Goal: Use online tool/utility: Utilize a website feature to perform a specific function

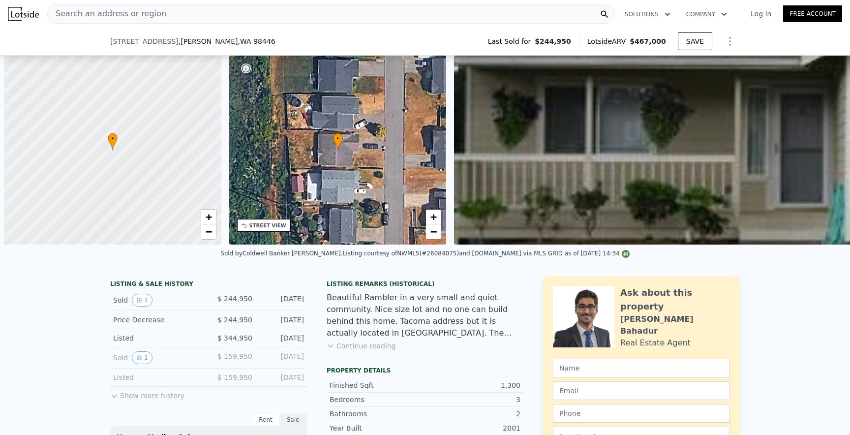
scroll to position [0, 4]
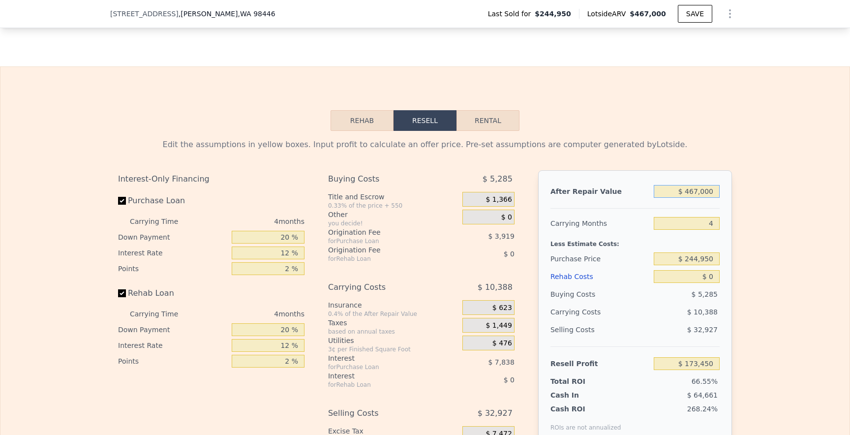
click at [696, 192] on input "$ 467,000" at bounding box center [687, 191] width 66 height 13
type input "$ 46,000"
type input "-$ 217,800"
type input "$ 4,000"
type input "-$ 256,832"
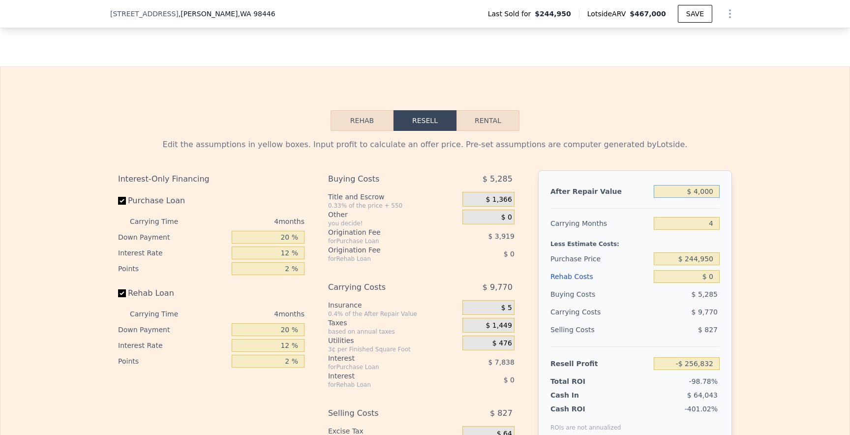
type input "$ 000"
type input "-$ 260,550"
type input "$ 5,000"
type input "-$ 255,904"
type input "$ 51,000"
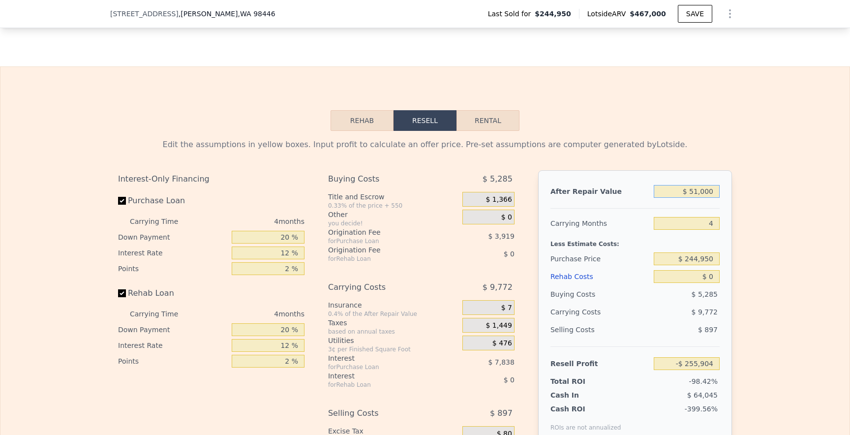
type input "-$ 213,154"
type input "$ 515,000"
type input "$ 218,058"
type input "$ 515,000"
click at [694, 258] on input "$ 244,950" at bounding box center [687, 258] width 66 height 13
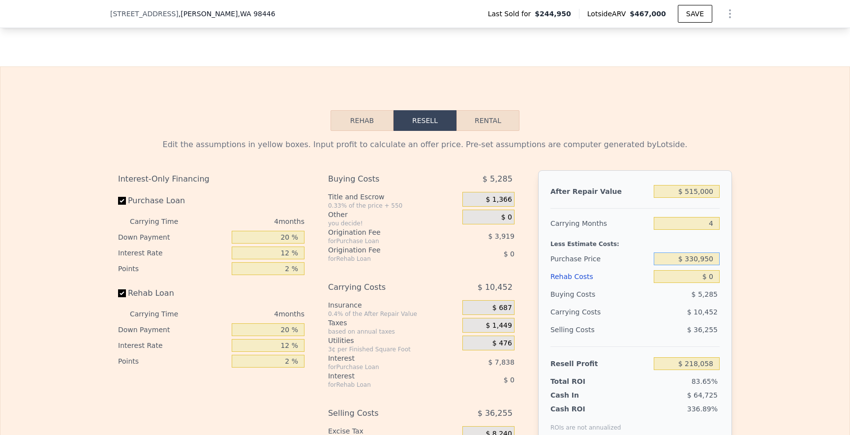
type input "$ 330,950"
type input "$ 127,644"
click at [713, 274] on input "$ 0" at bounding box center [687, 276] width 66 height 13
type input "$ 4"
type input "$ 127,640"
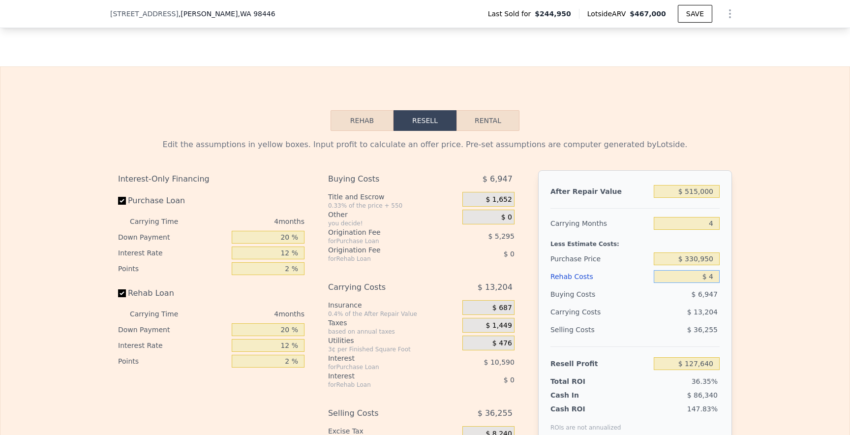
type input "$ 40"
type input "$ 127,603"
type input "$ 400"
type input "$ 127,226"
type input "$ 4,000"
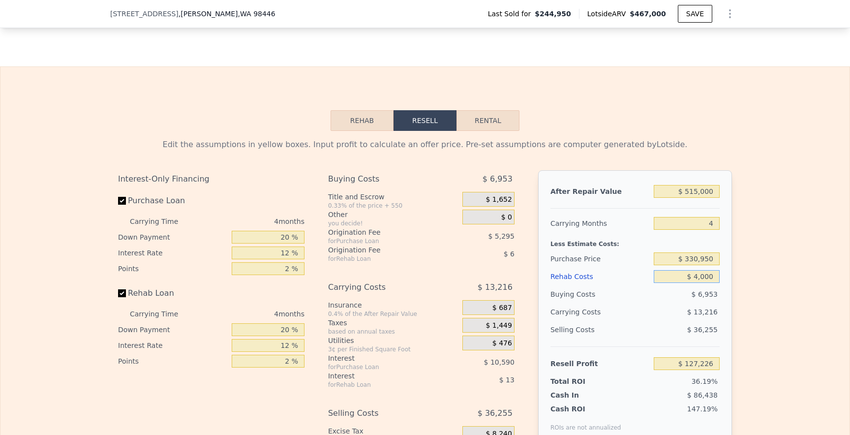
type input "$ 123,452"
type input "$ 40,000"
type input "$ 85,724"
click at [693, 277] on input "$ 40,000" at bounding box center [687, 276] width 66 height 13
type input "$ 0000"
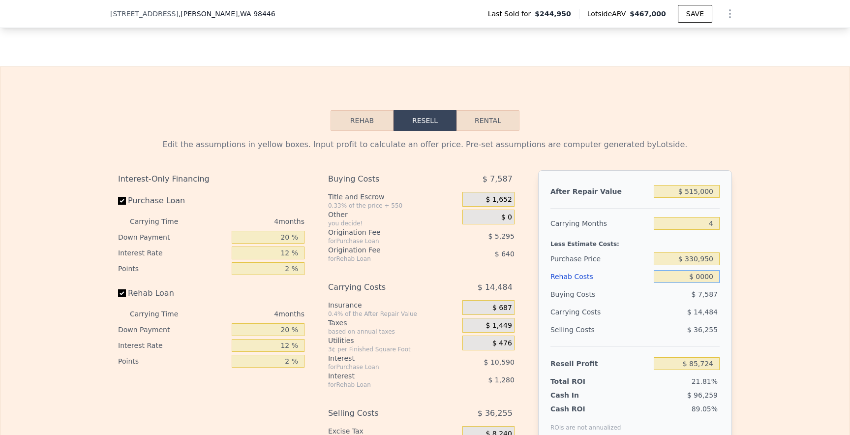
type input "$ 127,644"
type input "$ 60,000"
type input "$ 64,764"
type input "$ 60,000"
click at [673, 315] on div "$ 15,124" at bounding box center [668, 312] width 104 height 18
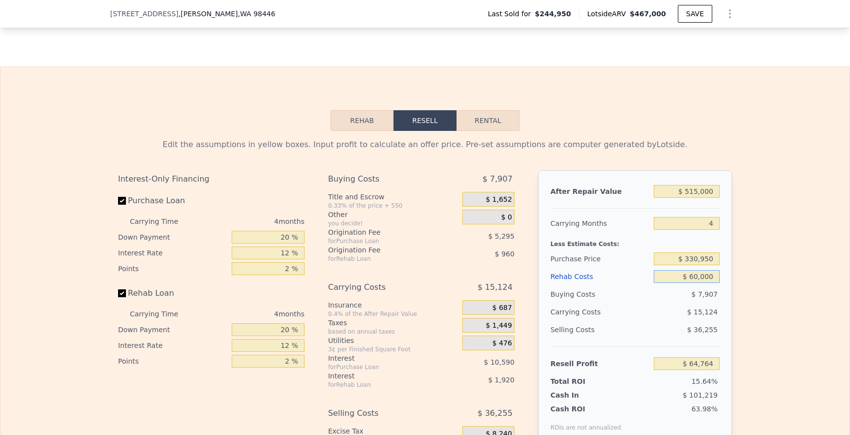
click at [713, 277] on input "$ 60,000" at bounding box center [687, 276] width 66 height 13
click at [698, 259] on input "$ 330,950" at bounding box center [687, 258] width 66 height 13
click at [659, 303] on div "$ 15,124" at bounding box center [668, 312] width 104 height 18
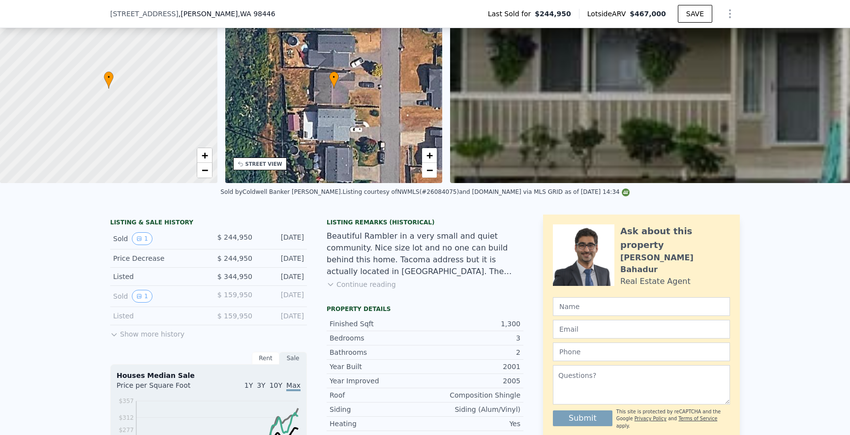
scroll to position [1, 0]
